Goal: Transaction & Acquisition: Purchase product/service

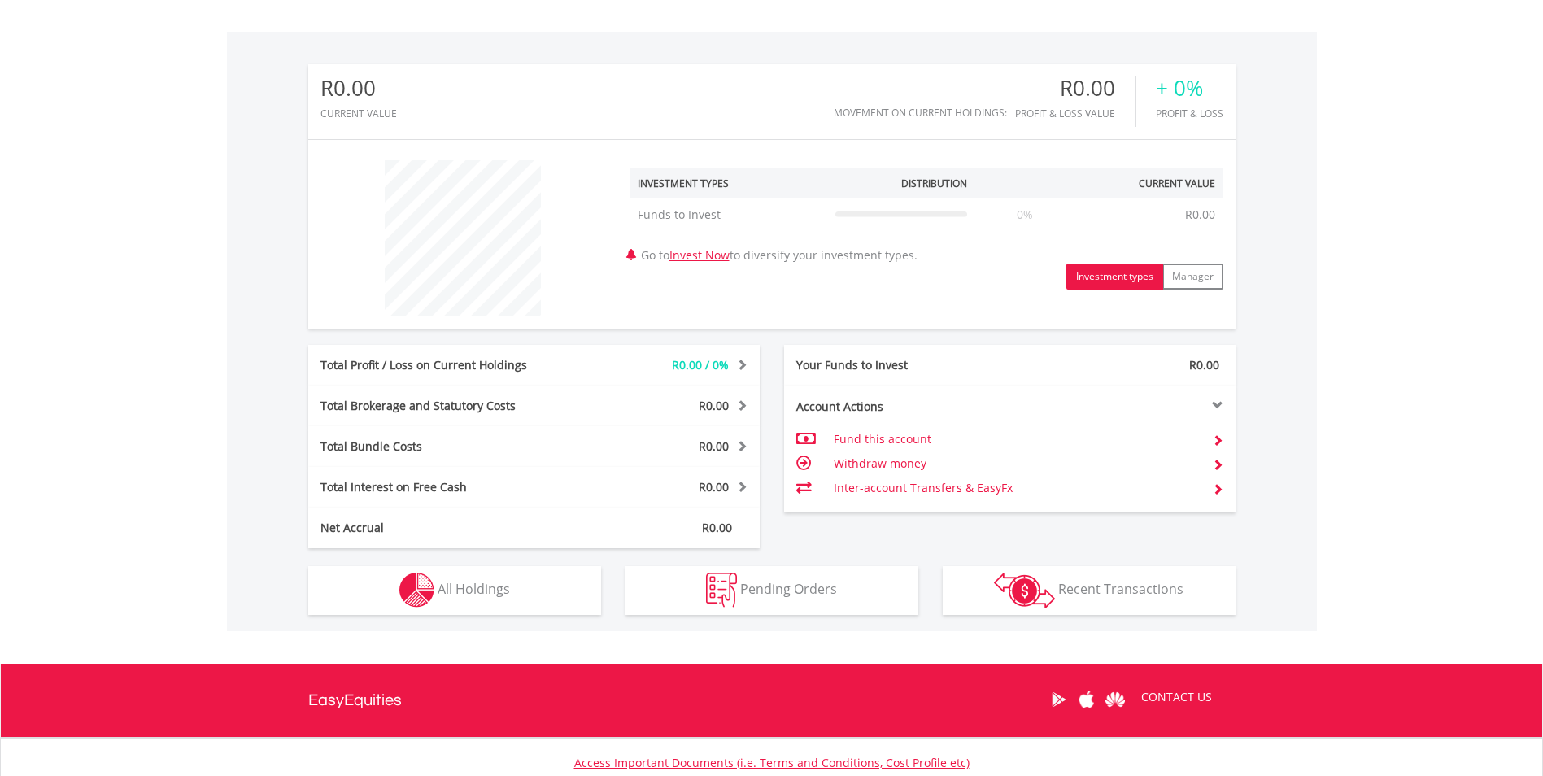
scroll to position [488, 0]
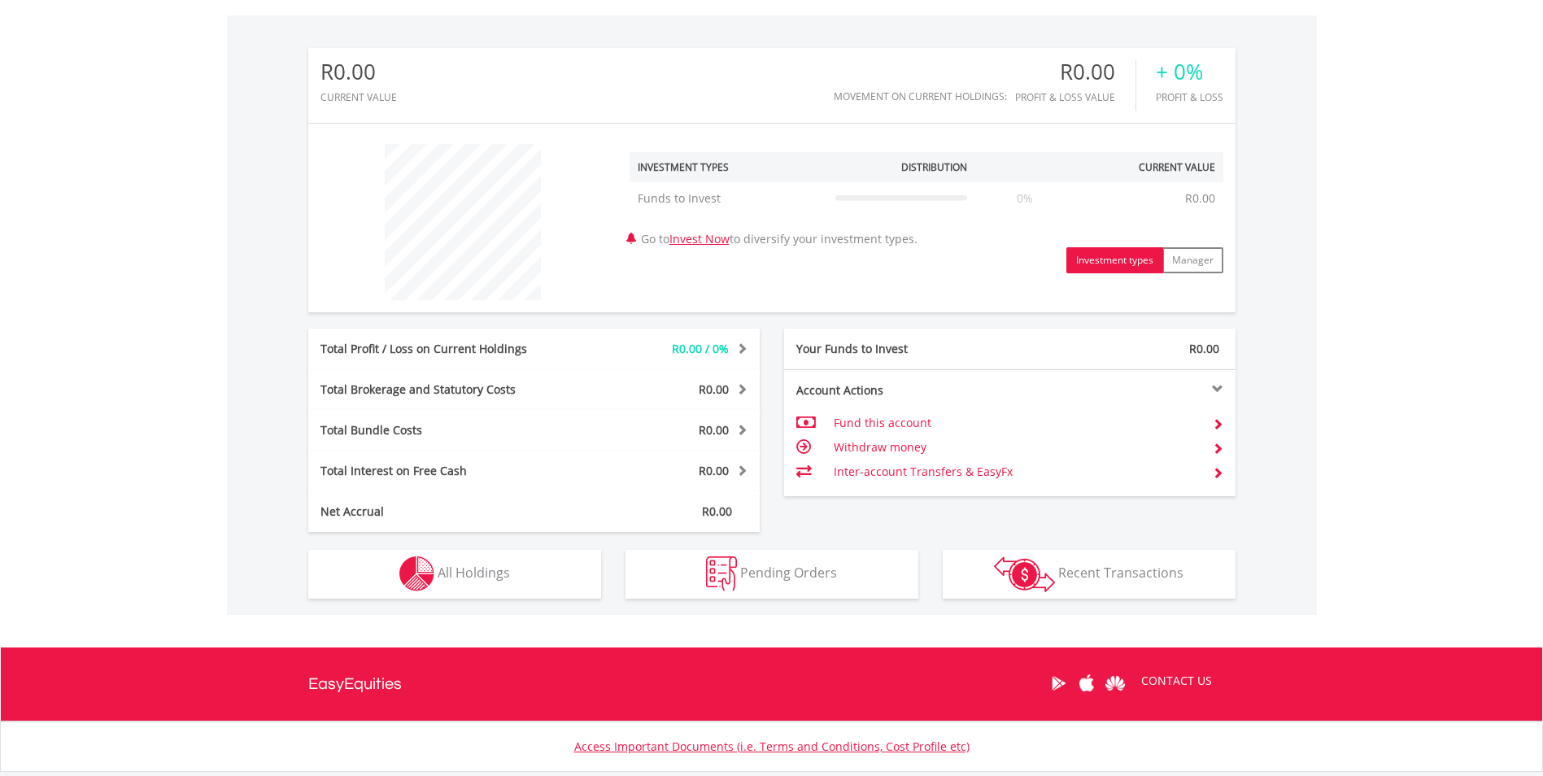
click at [859, 416] on td "Fund this account" at bounding box center [1016, 423] width 365 height 24
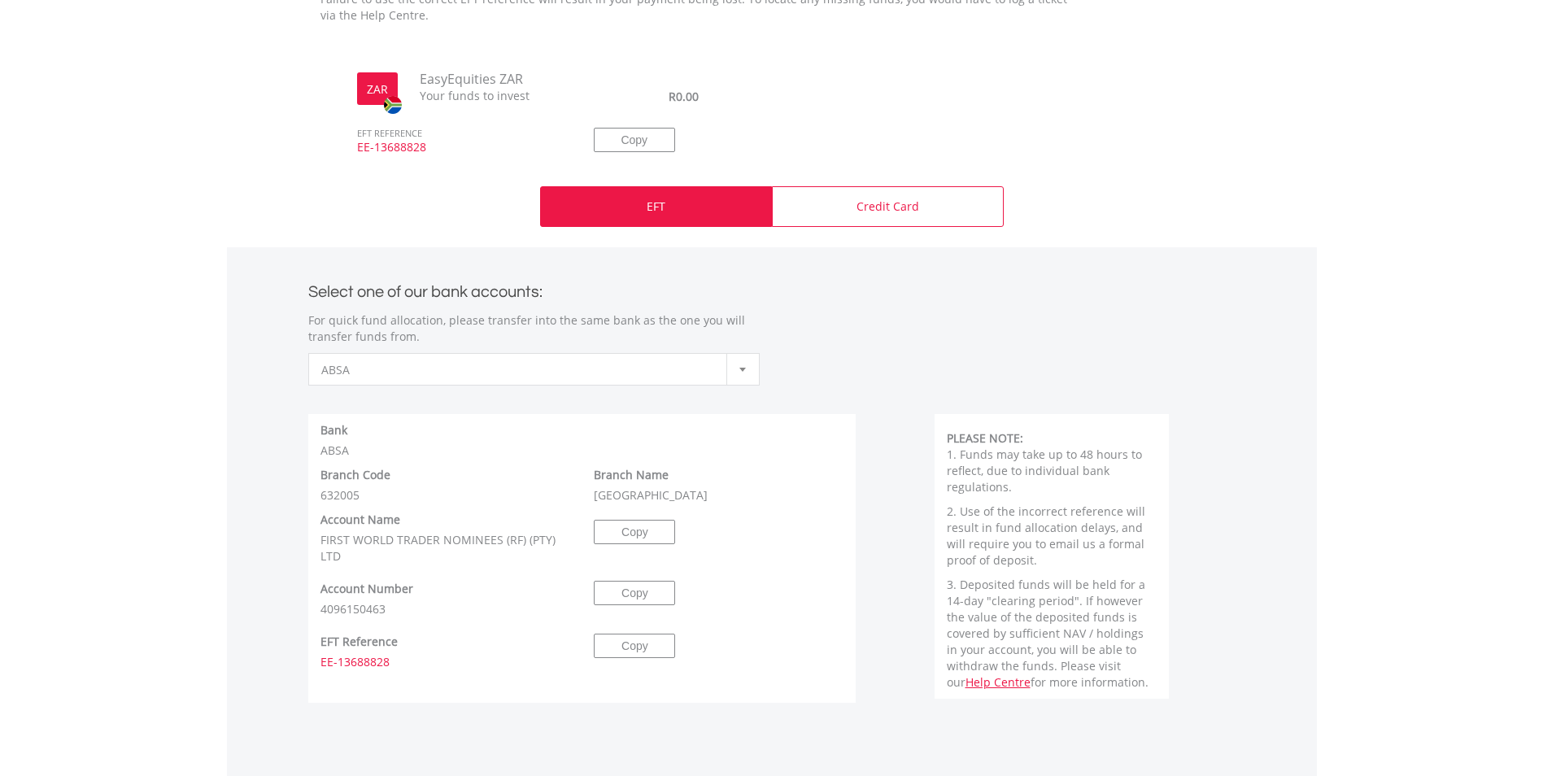
scroll to position [569, 0]
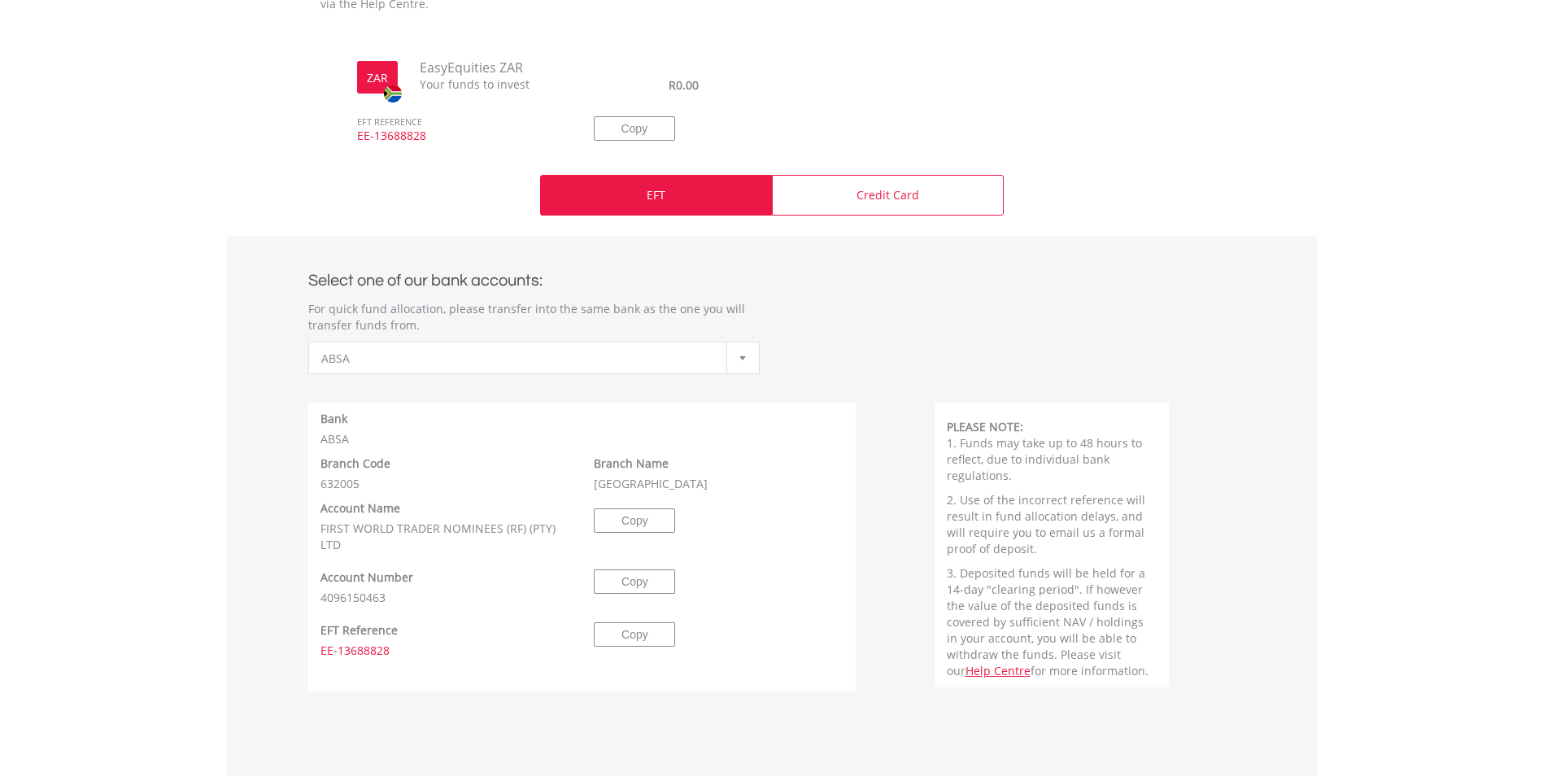
click at [734, 359] on div at bounding box center [742, 357] width 33 height 31
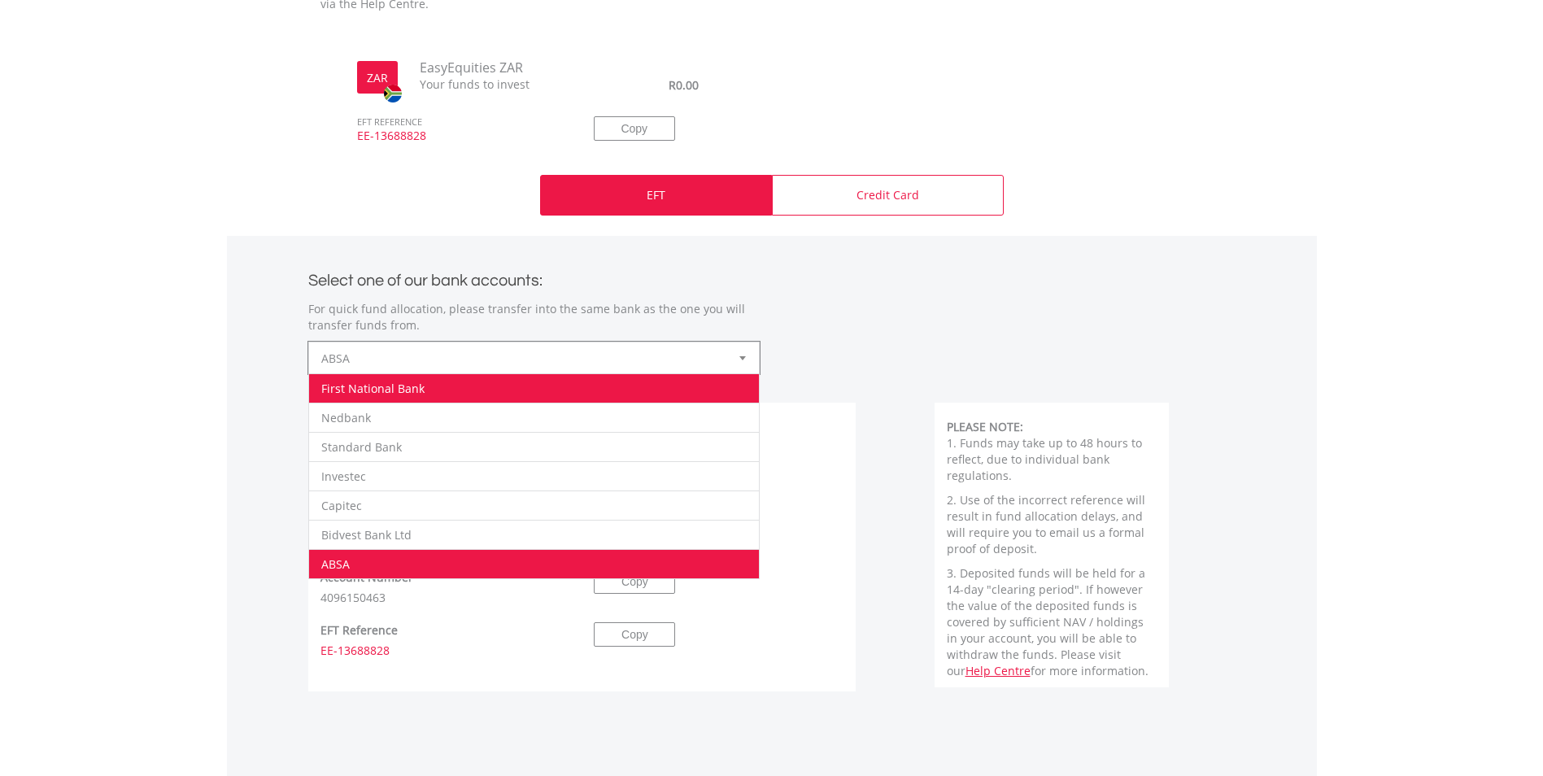
click at [643, 395] on li "First National Bank" at bounding box center [534, 387] width 450 height 29
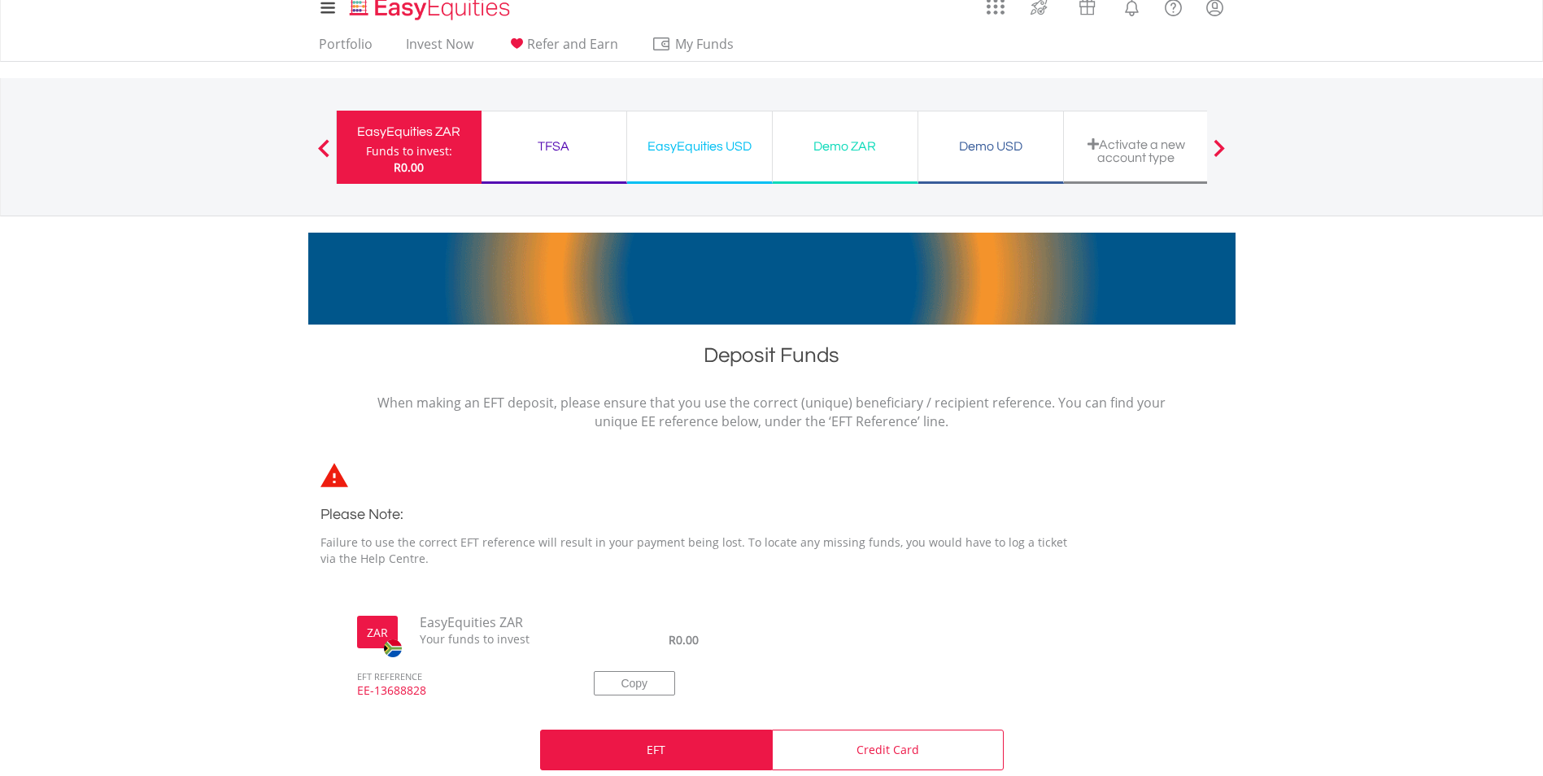
scroll to position [0, 0]
